Goal: Task Accomplishment & Management: Use online tool/utility

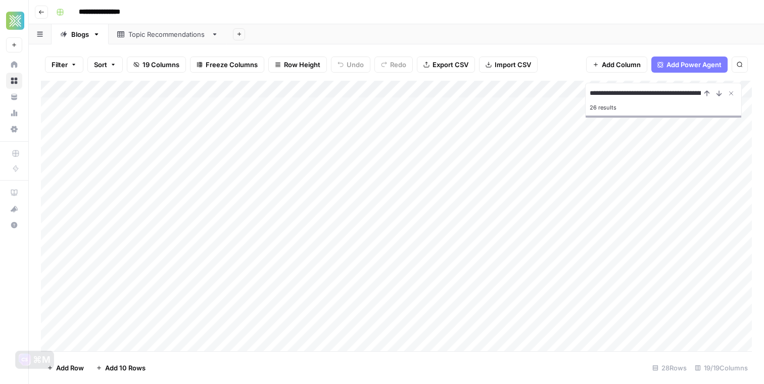
click at [326, 221] on div "Add Column" at bounding box center [396, 216] width 711 height 271
click at [126, 225] on div "Add Column" at bounding box center [396, 216] width 711 height 271
click at [126, 225] on textarea "**********" at bounding box center [157, 227] width 162 height 14
click at [287, 224] on div "Add Column" at bounding box center [396, 216] width 711 height 271
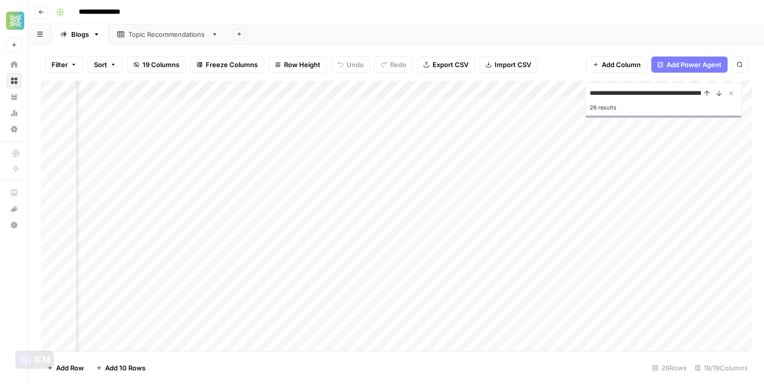
scroll to position [0, 927]
click at [491, 226] on div "Add Column" at bounding box center [396, 216] width 711 height 271
click at [491, 226] on textarea "**********" at bounding box center [574, 227] width 193 height 14
click at [549, 257] on div "Add Column" at bounding box center [396, 216] width 711 height 271
click at [583, 228] on div "Add Column" at bounding box center [396, 216] width 711 height 271
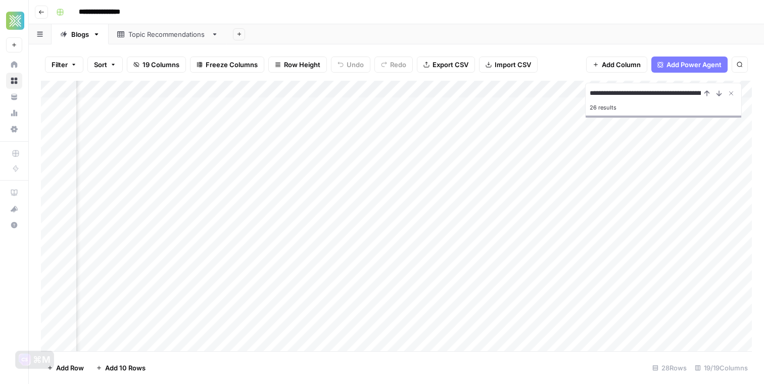
click at [583, 228] on div "Add Column" at bounding box center [396, 216] width 711 height 271
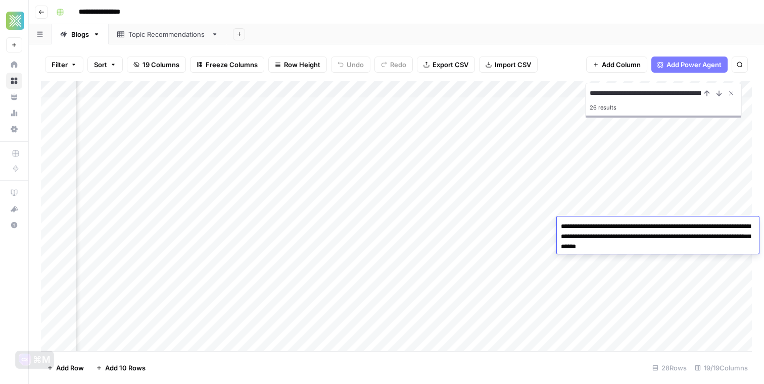
click at [519, 232] on div "Add Column" at bounding box center [396, 216] width 711 height 271
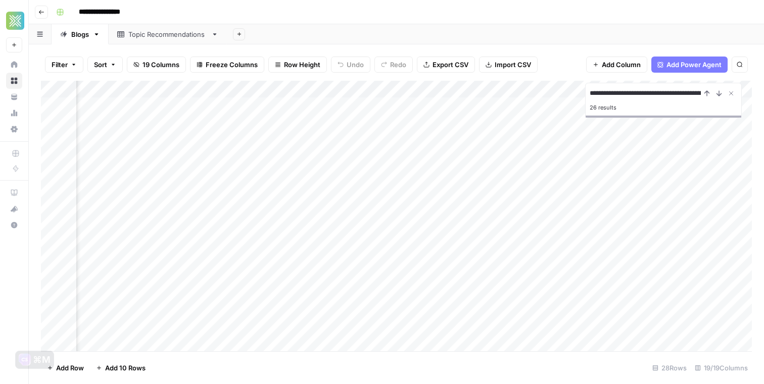
click at [621, 229] on div "Add Column" at bounding box center [396, 216] width 711 height 271
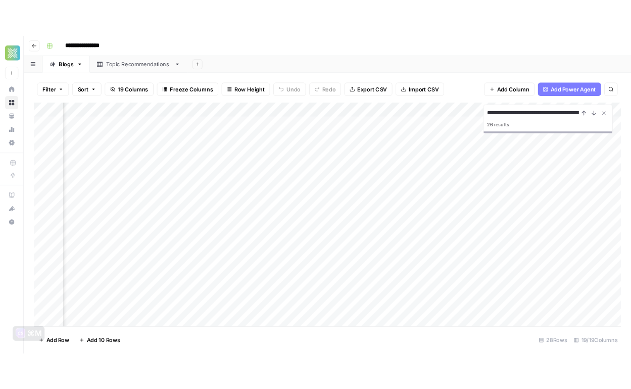
scroll to position [0, 1161]
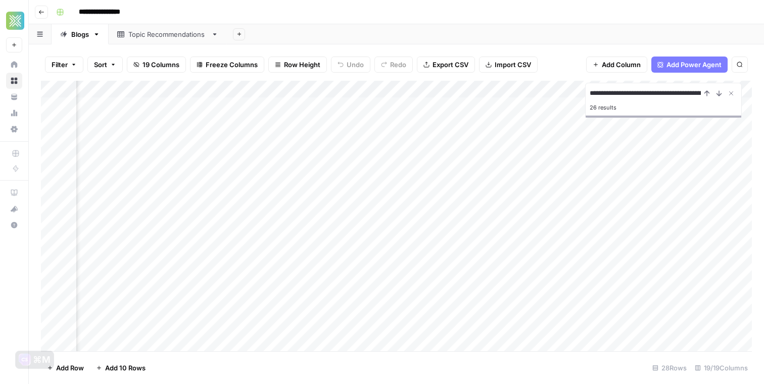
click at [570, 231] on div "Add Column" at bounding box center [396, 216] width 711 height 271
click at [596, 227] on div "Add Column" at bounding box center [396, 216] width 711 height 271
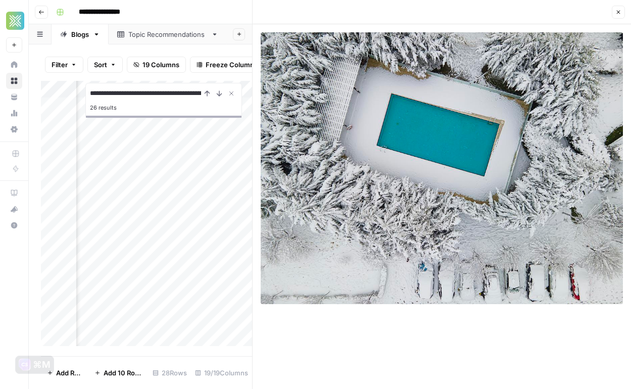
click at [618, 11] on icon "button" at bounding box center [619, 13] width 4 height 4
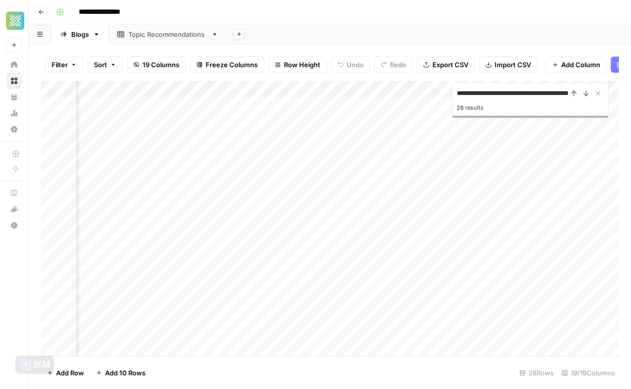
click at [383, 247] on div "Add Column" at bounding box center [330, 218] width 578 height 275
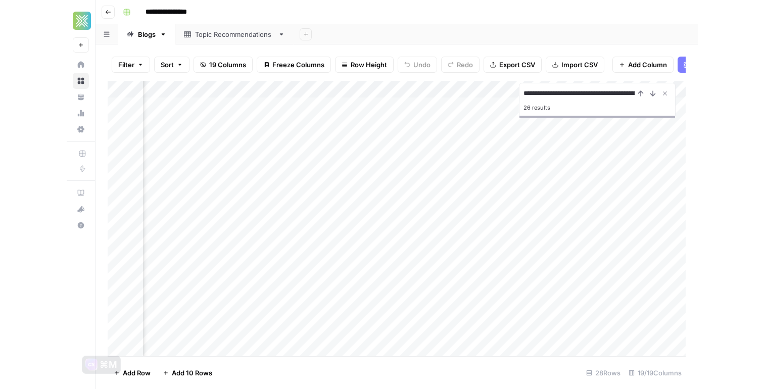
scroll to position [0, 1385]
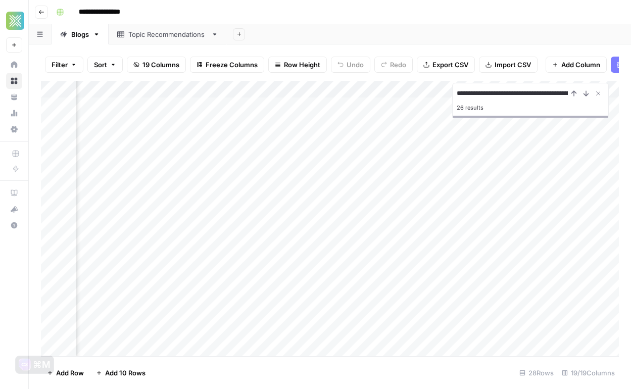
click at [421, 247] on div "Add Column" at bounding box center [330, 218] width 578 height 275
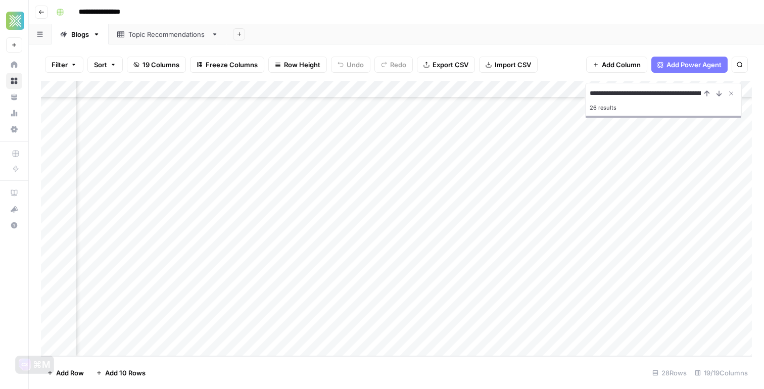
scroll to position [239, 0]
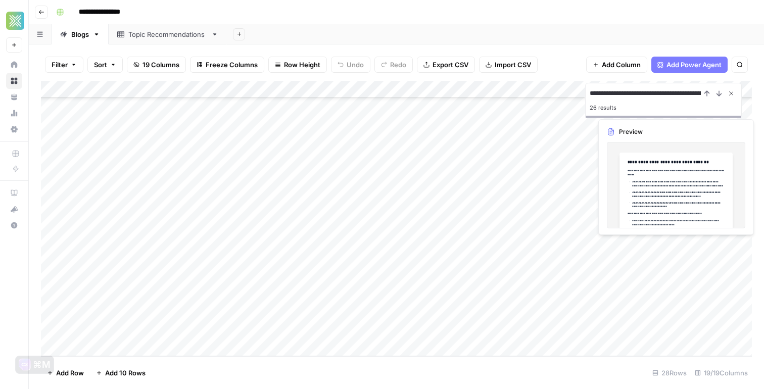
click at [731, 93] on icon "Close Search" at bounding box center [731, 94] width 4 height 4
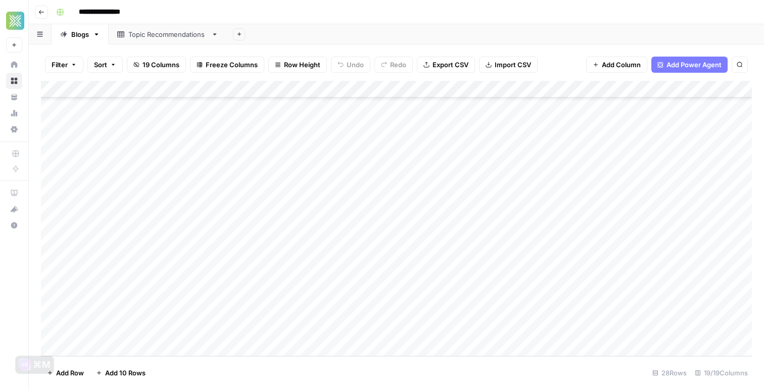
click at [491, 172] on div "Add Column" at bounding box center [396, 218] width 711 height 275
click at [295, 33] on div "Add Sheet" at bounding box center [495, 34] width 537 height 20
click at [159, 37] on div "Topic Recommendations" at bounding box center [167, 34] width 79 height 10
click at [77, 38] on div "Blogs" at bounding box center [80, 34] width 18 height 10
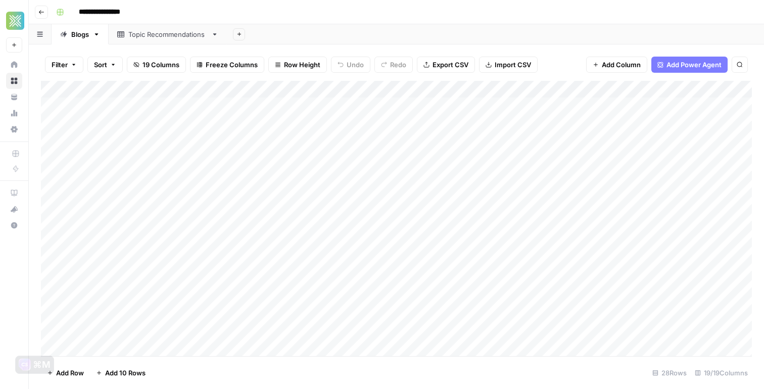
scroll to position [239, 0]
click at [191, 344] on div "Add Column" at bounding box center [396, 218] width 711 height 275
click at [201, 308] on div "Add Column" at bounding box center [396, 218] width 711 height 275
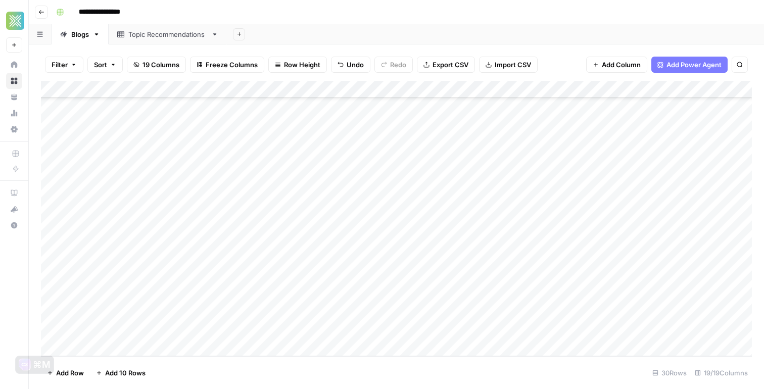
click at [207, 312] on div "Add Column" at bounding box center [396, 218] width 711 height 275
click at [207, 312] on textarea at bounding box center [287, 314] width 240 height 14
type textarea "**********"
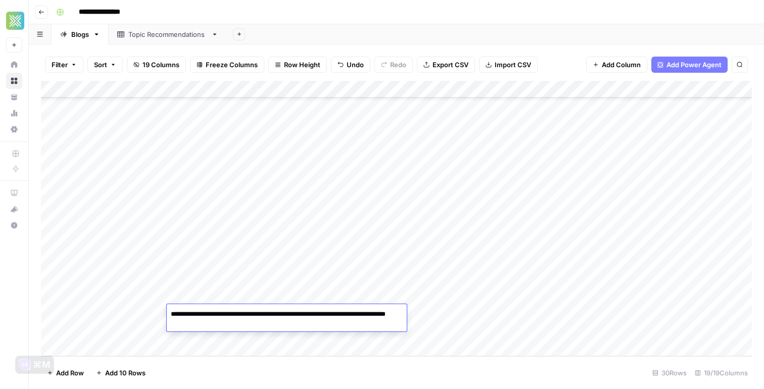
click at [123, 316] on div "Add Column" at bounding box center [396, 218] width 711 height 275
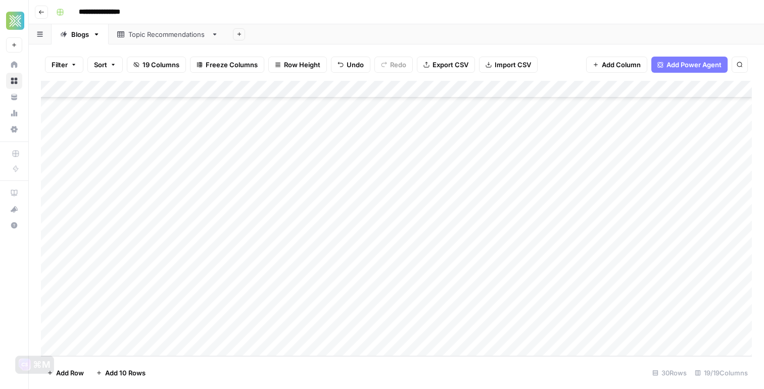
click at [130, 311] on div "Add Column" at bounding box center [396, 218] width 711 height 275
click at [130, 311] on textarea at bounding box center [157, 314] width 162 height 14
type textarea "**********"
click at [181, 335] on div "Add Column" at bounding box center [396, 218] width 711 height 275
click at [439, 293] on div "Add Column" at bounding box center [396, 218] width 711 height 275
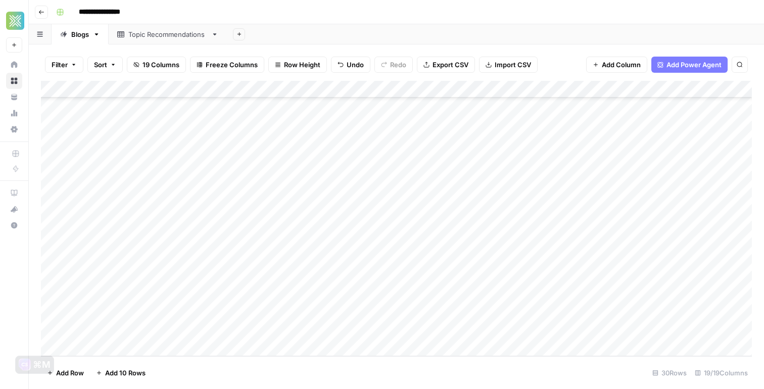
click at [440, 311] on div "Add Column" at bounding box center [396, 218] width 711 height 275
click at [459, 298] on div "Add Column" at bounding box center [396, 218] width 711 height 275
click at [528, 193] on div "Add Column" at bounding box center [396, 218] width 711 height 275
click at [528, 204] on div "Add Column" at bounding box center [396, 218] width 711 height 275
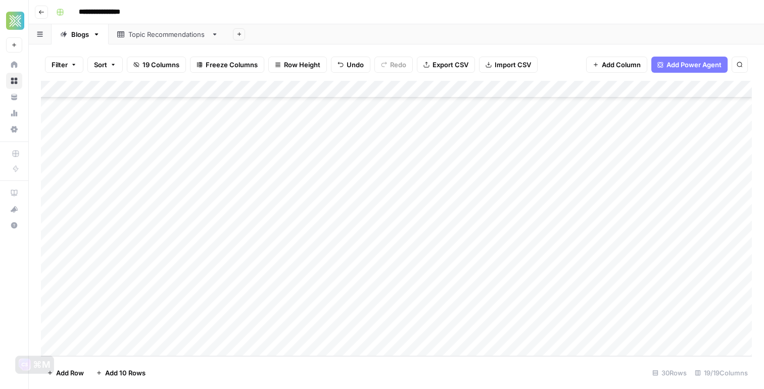
click at [516, 322] on div "Add Column" at bounding box center [396, 218] width 711 height 275
click at [516, 317] on div "Add Column" at bounding box center [396, 218] width 711 height 275
click at [516, 317] on textarea at bounding box center [577, 314] width 162 height 14
type textarea "**********"
click at [563, 336] on div "Add Column" at bounding box center [396, 218] width 711 height 275
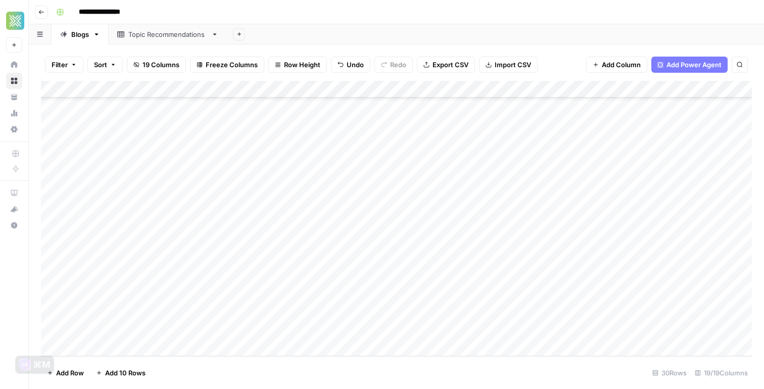
click at [143, 316] on div "Add Column" at bounding box center [396, 218] width 711 height 275
drag, startPoint x: 140, startPoint y: 316, endPoint x: 233, endPoint y: 319, distance: 93.0
click at [233, 319] on textarea "**********" at bounding box center [157, 314] width 162 height 14
type textarea "**********"
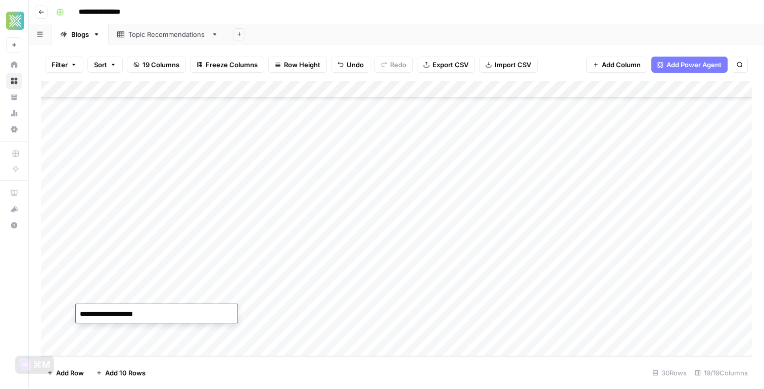
click at [190, 342] on div "Add Column" at bounding box center [396, 218] width 711 height 275
click at [137, 300] on div "Add Column" at bounding box center [396, 218] width 711 height 275
click at [617, 300] on div "Add Column" at bounding box center [396, 218] width 711 height 275
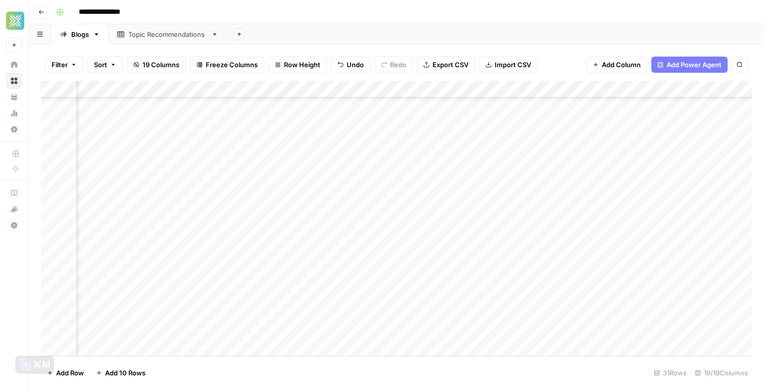
click at [366, 292] on div "Add Column" at bounding box center [396, 218] width 711 height 275
click at [459, 280] on div "Add Column" at bounding box center [396, 218] width 711 height 275
click at [236, 143] on div "Add Column" at bounding box center [396, 218] width 711 height 275
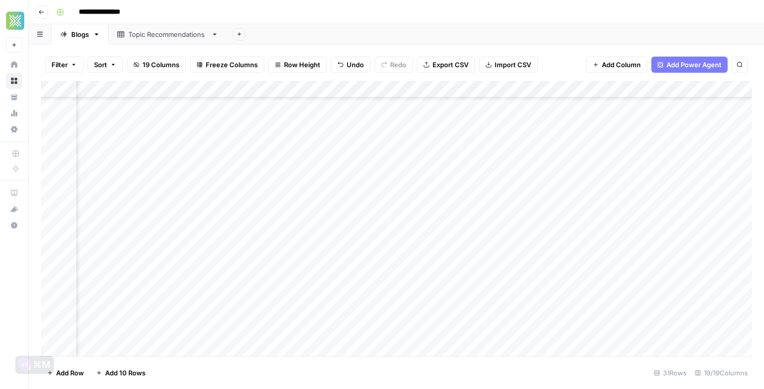
scroll to position [103, 1161]
click at [508, 139] on div "Add Column" at bounding box center [396, 218] width 711 height 275
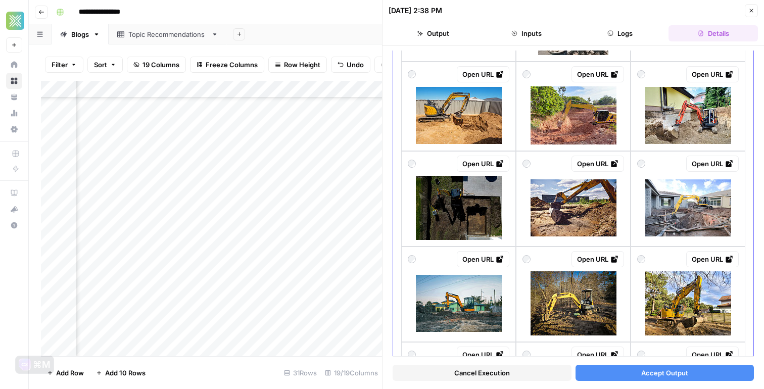
scroll to position [287, 0]
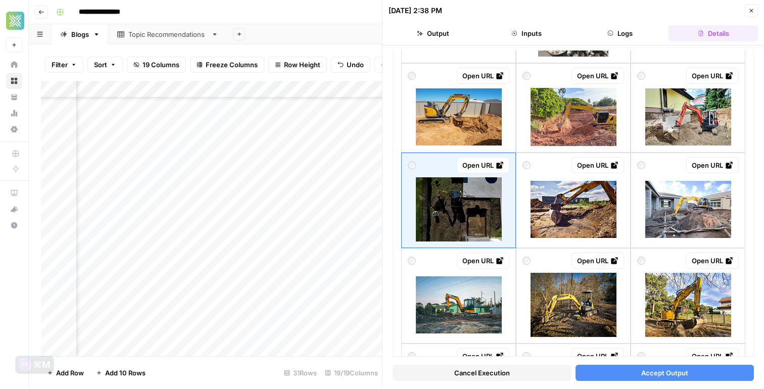
click at [617, 375] on button "Accept Output" at bounding box center [664, 373] width 179 height 16
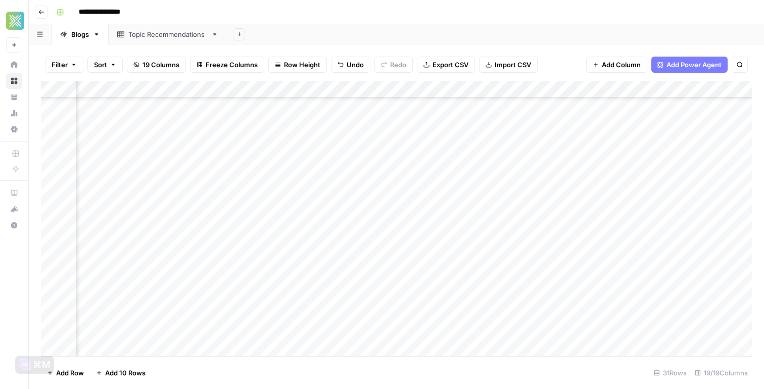
click at [597, 142] on div "Add Column" at bounding box center [396, 218] width 711 height 275
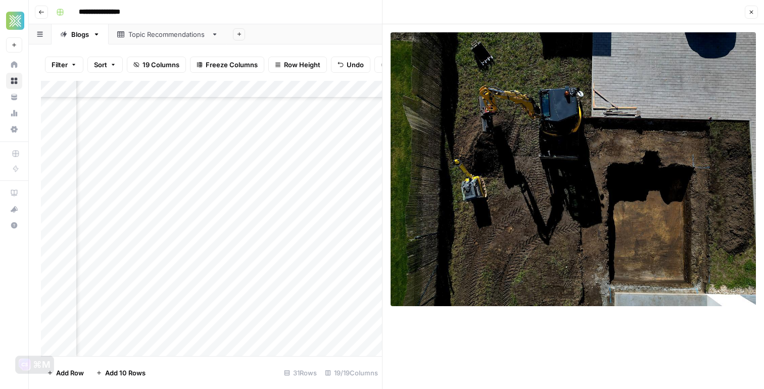
click at [753, 9] on button "Close" at bounding box center [751, 12] width 13 height 13
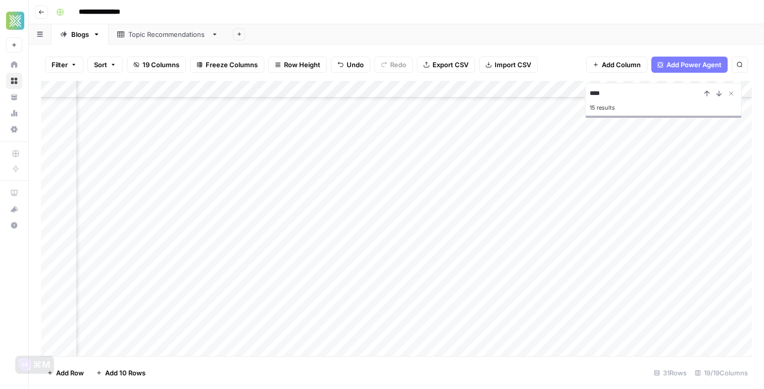
click at [380, 327] on div "Add Column" at bounding box center [396, 218] width 711 height 275
click at [612, 90] on input "****" at bounding box center [644, 93] width 111 height 12
type input "*"
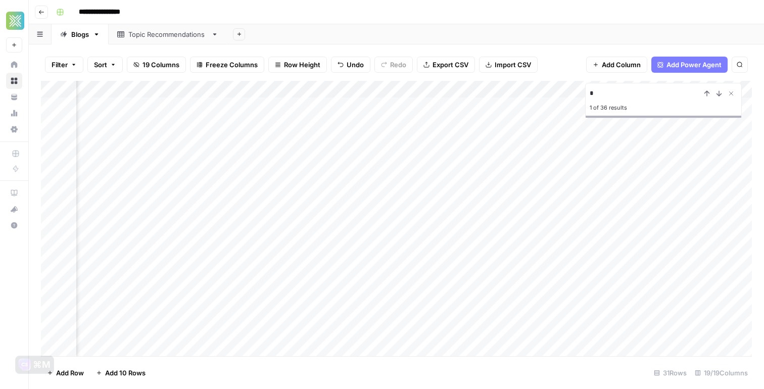
scroll to position [0, 68]
click at [207, 247] on div "Add Column" at bounding box center [396, 218] width 711 height 275
click at [109, 247] on div "Add Column" at bounding box center [396, 218] width 711 height 275
click at [109, 247] on textarea "**********" at bounding box center [157, 244] width 162 height 14
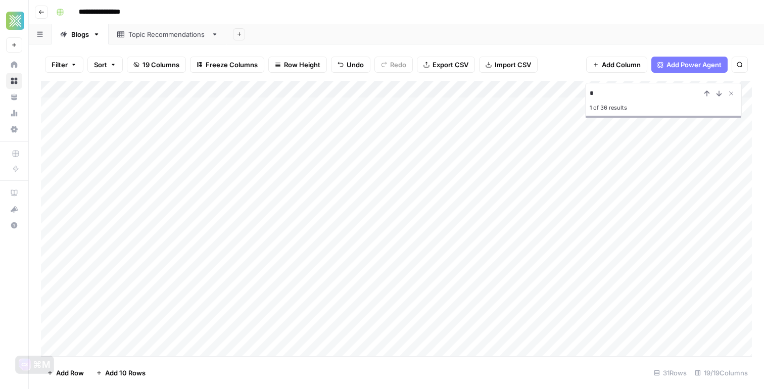
click at [302, 243] on div "Add Column" at bounding box center [396, 218] width 711 height 275
click at [227, 239] on div "Add Column" at bounding box center [396, 218] width 711 height 275
click at [227, 239] on textarea "**********" at bounding box center [255, 249] width 202 height 24
click at [255, 220] on div "Add Column" at bounding box center [396, 218] width 711 height 275
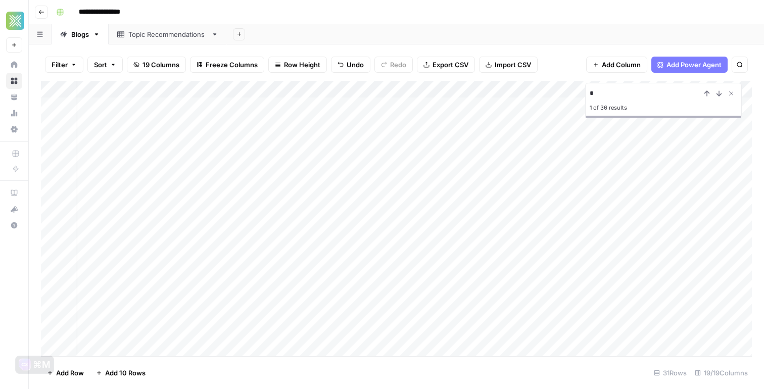
scroll to position [0, 0]
click at [256, 251] on div "Add Column" at bounding box center [396, 218] width 711 height 275
click at [278, 248] on div "Add Column" at bounding box center [396, 218] width 711 height 275
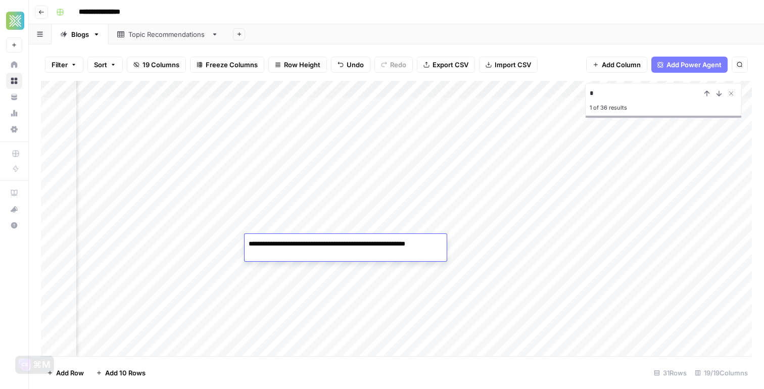
click at [278, 248] on textarea "**********" at bounding box center [345, 249] width 202 height 24
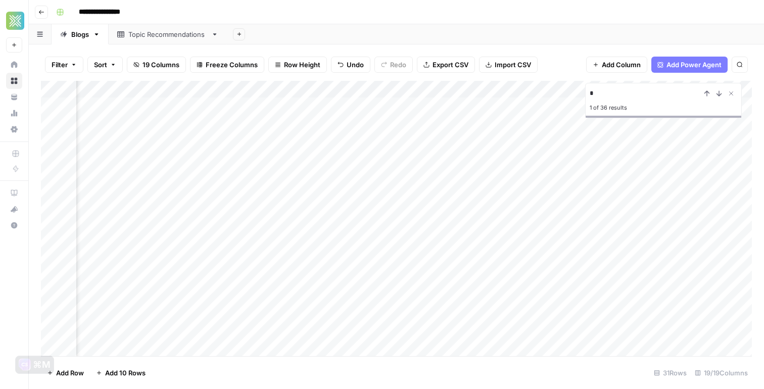
click at [474, 265] on div "Add Column" at bounding box center [396, 218] width 711 height 275
click at [395, 247] on div "Add Column" at bounding box center [396, 218] width 711 height 275
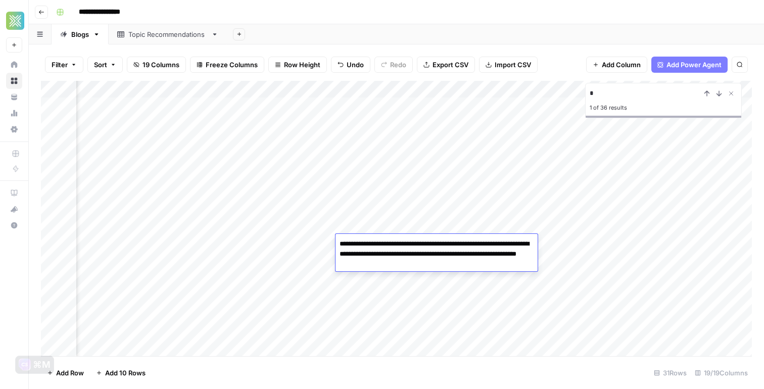
click at [423, 257] on textarea "**********" at bounding box center [436, 254] width 202 height 34
drag, startPoint x: 422, startPoint y: 267, endPoint x: 397, endPoint y: 255, distance: 28.0
click at [397, 255] on textarea "**********" at bounding box center [436, 254] width 202 height 34
click at [349, 336] on div "Add Column" at bounding box center [396, 218] width 711 height 275
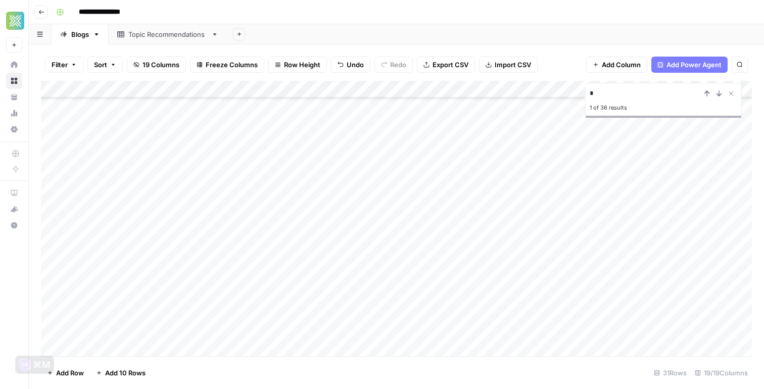
scroll to position [101, 0]
click at [234, 225] on div "Add Column" at bounding box center [396, 218] width 711 height 275
click at [545, 234] on div "Add Column" at bounding box center [396, 218] width 711 height 275
click at [384, 227] on div "Add Column" at bounding box center [396, 218] width 711 height 275
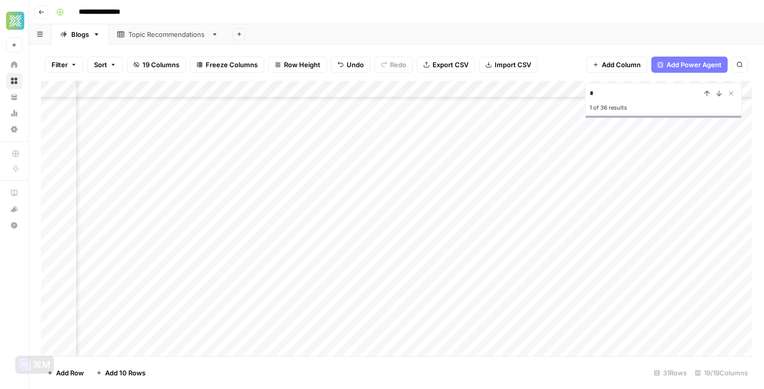
click at [414, 226] on div "Add Column" at bounding box center [396, 218] width 711 height 275
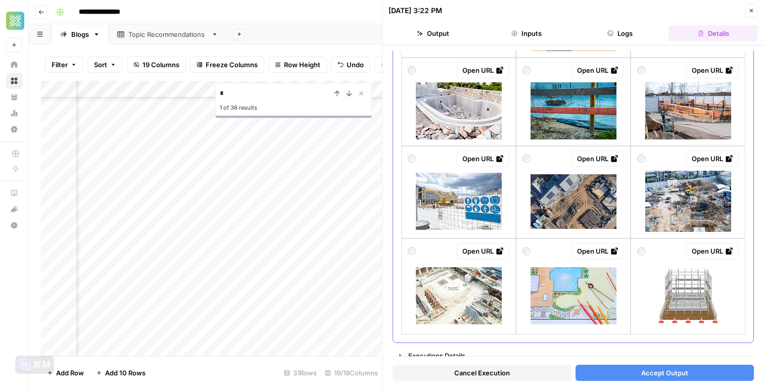
scroll to position [701, 0]
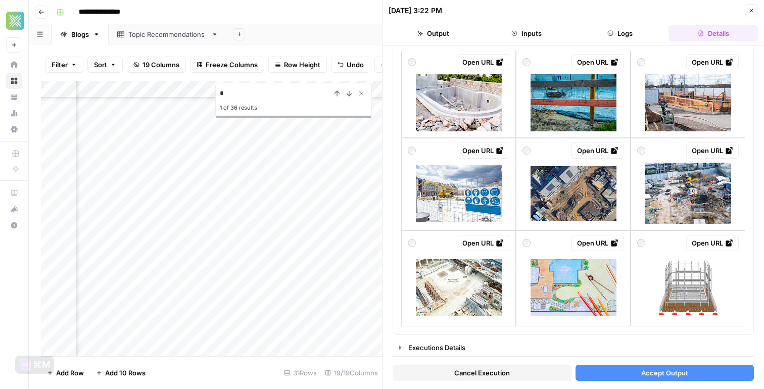
click at [517, 375] on button "Cancel Execution" at bounding box center [481, 373] width 179 height 16
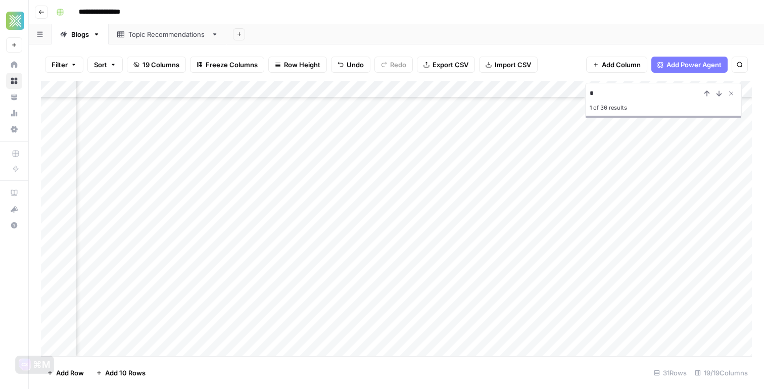
click at [475, 222] on div "Add Column" at bounding box center [396, 218] width 711 height 275
